Goal: Check status: Check status

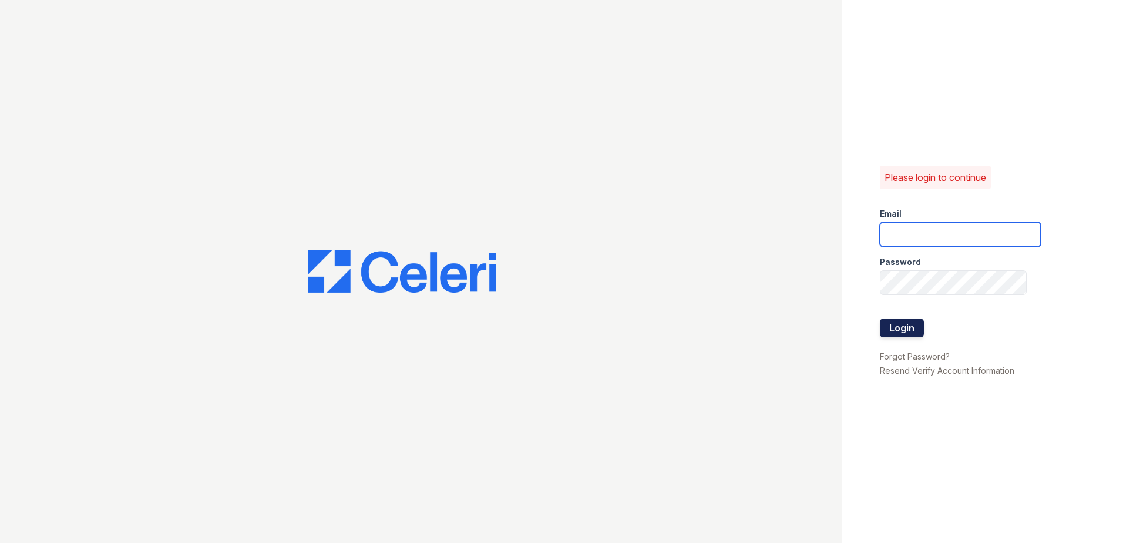
type input "[EMAIL_ADDRESS][DOMAIN_NAME]"
click at [906, 328] on button "Login" at bounding box center [902, 327] width 44 height 19
